Goal: Transaction & Acquisition: Purchase product/service

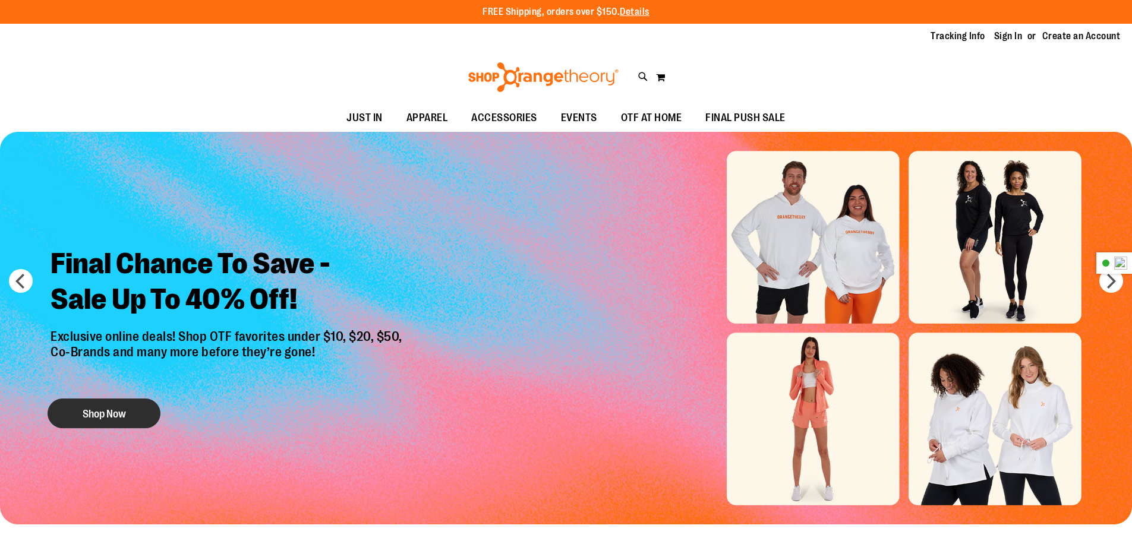
click at [130, 418] on button "Shop Now" at bounding box center [104, 414] width 113 height 30
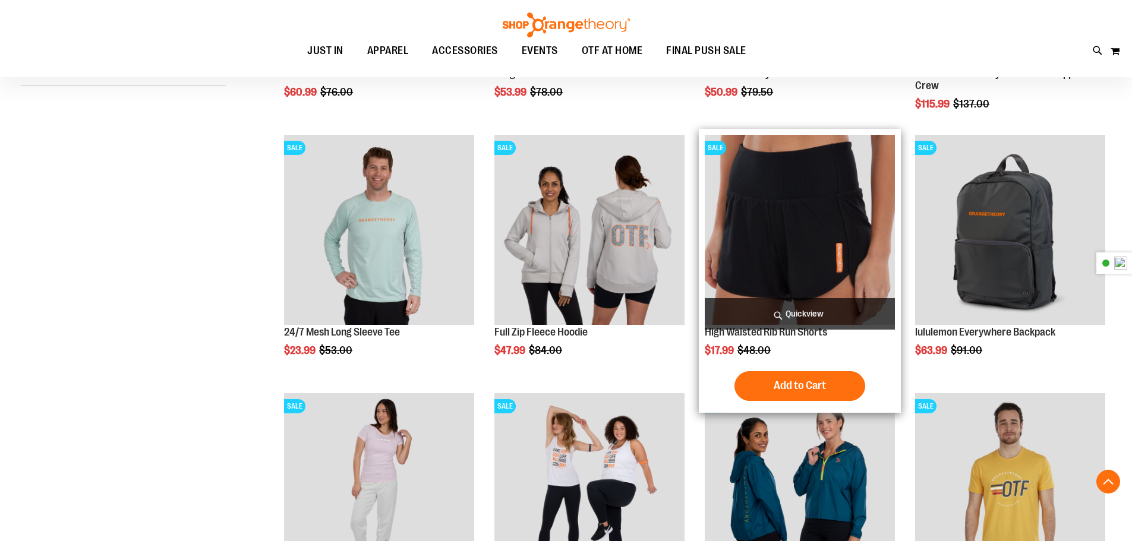
scroll to position [415, 0]
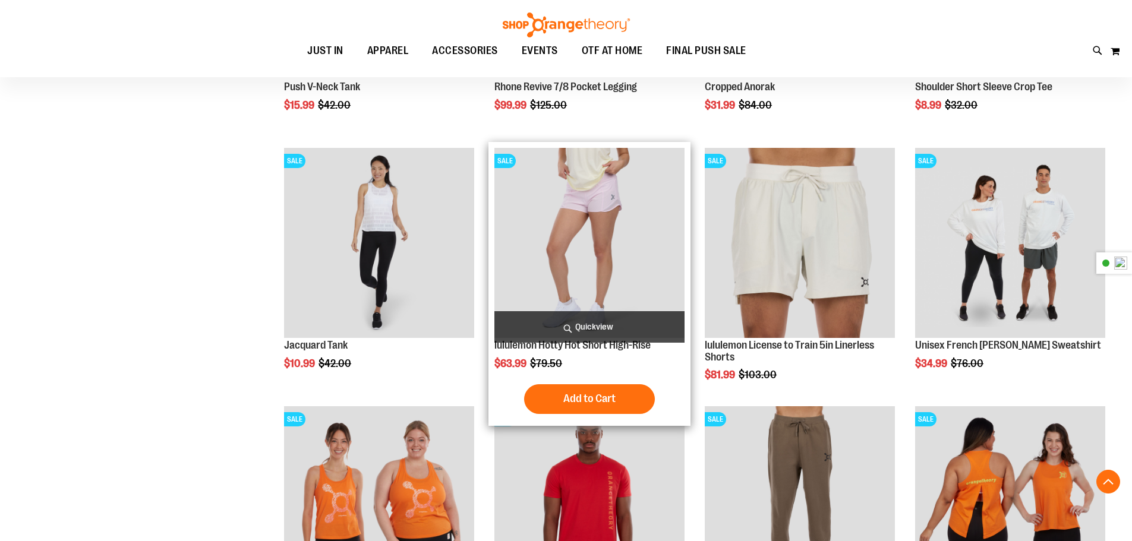
scroll to position [1129, 0]
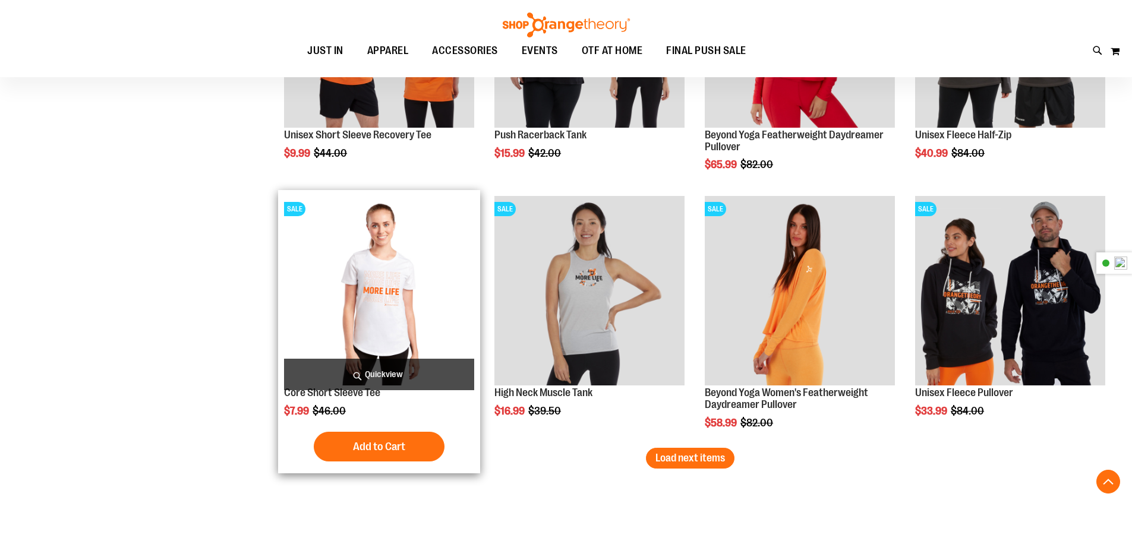
scroll to position [2139, 0]
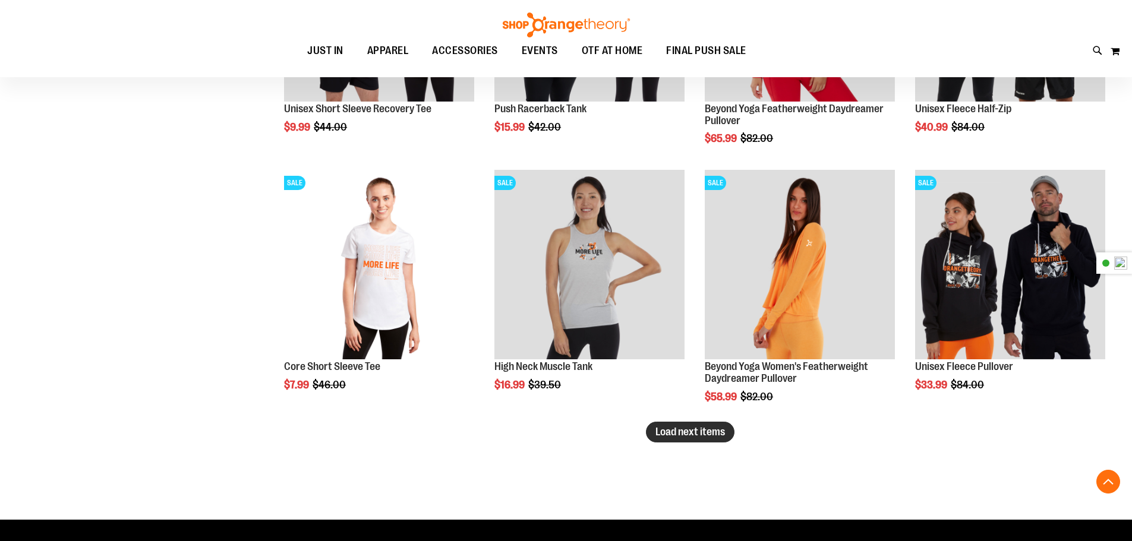
click at [662, 436] on span "Load next items" at bounding box center [691, 432] width 70 height 12
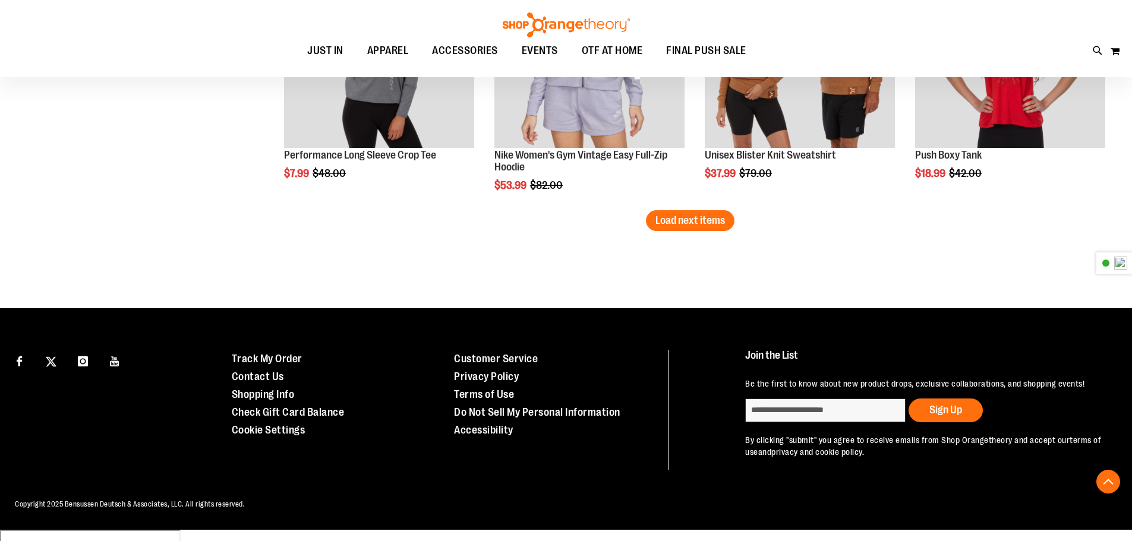
scroll to position [3127, 0]
